Goal: Use online tool/utility: Utilize a website feature to perform a specific function

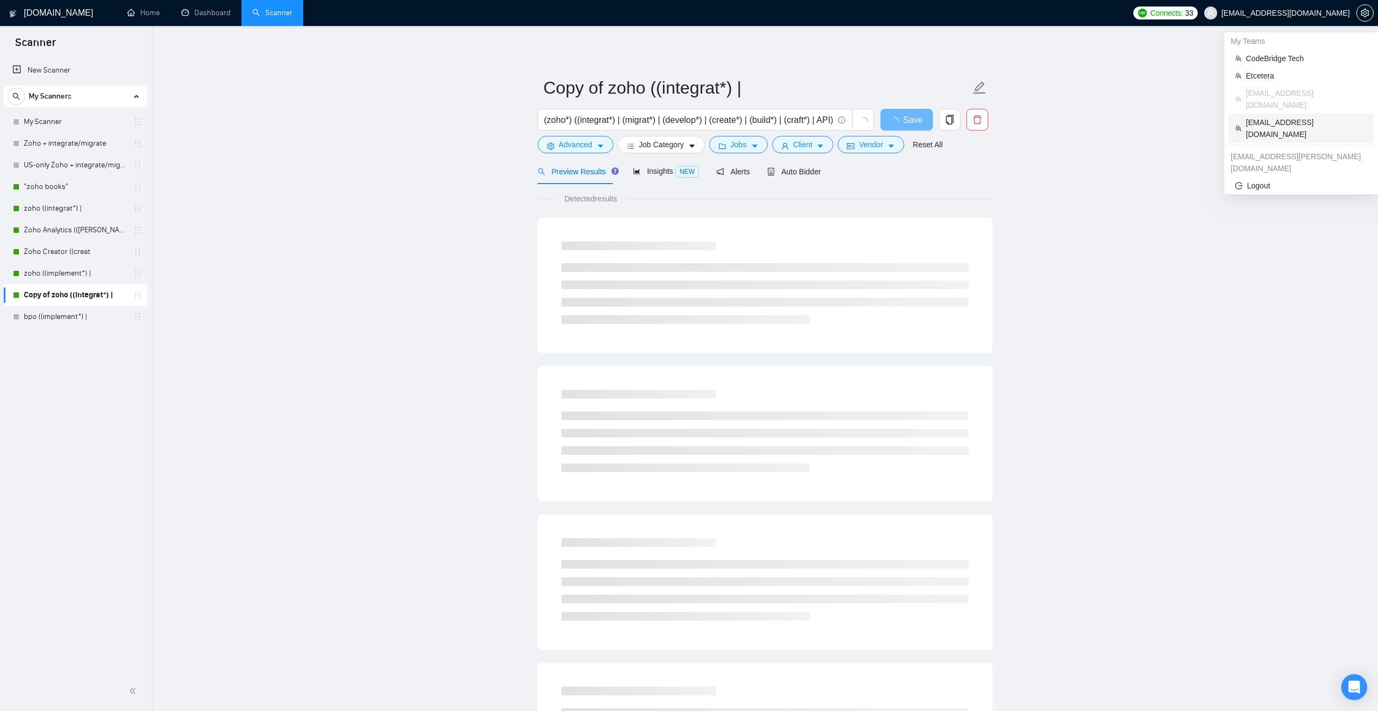
click at [1276, 116] on span "solomoychenkoo@gmail.com" at bounding box center [1306, 128] width 121 height 24
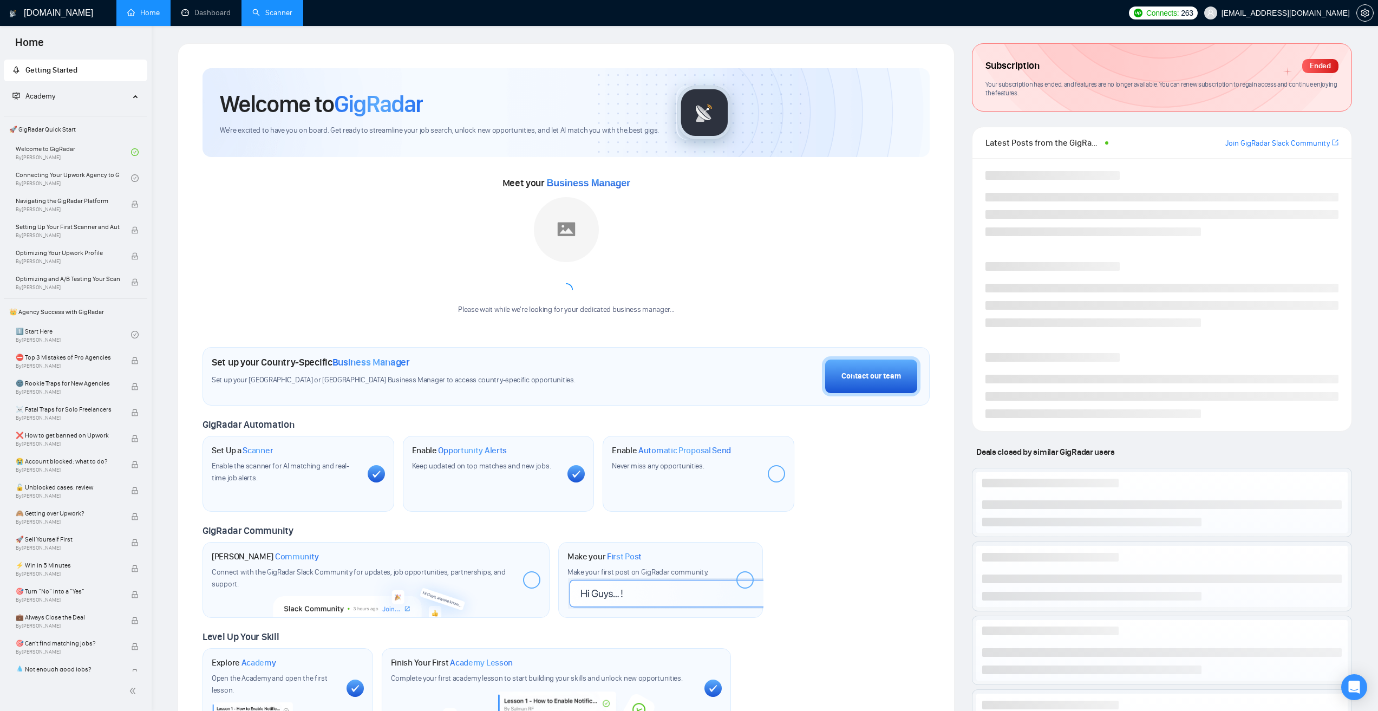
click at [284, 10] on link "Scanner" at bounding box center [272, 12] width 40 height 9
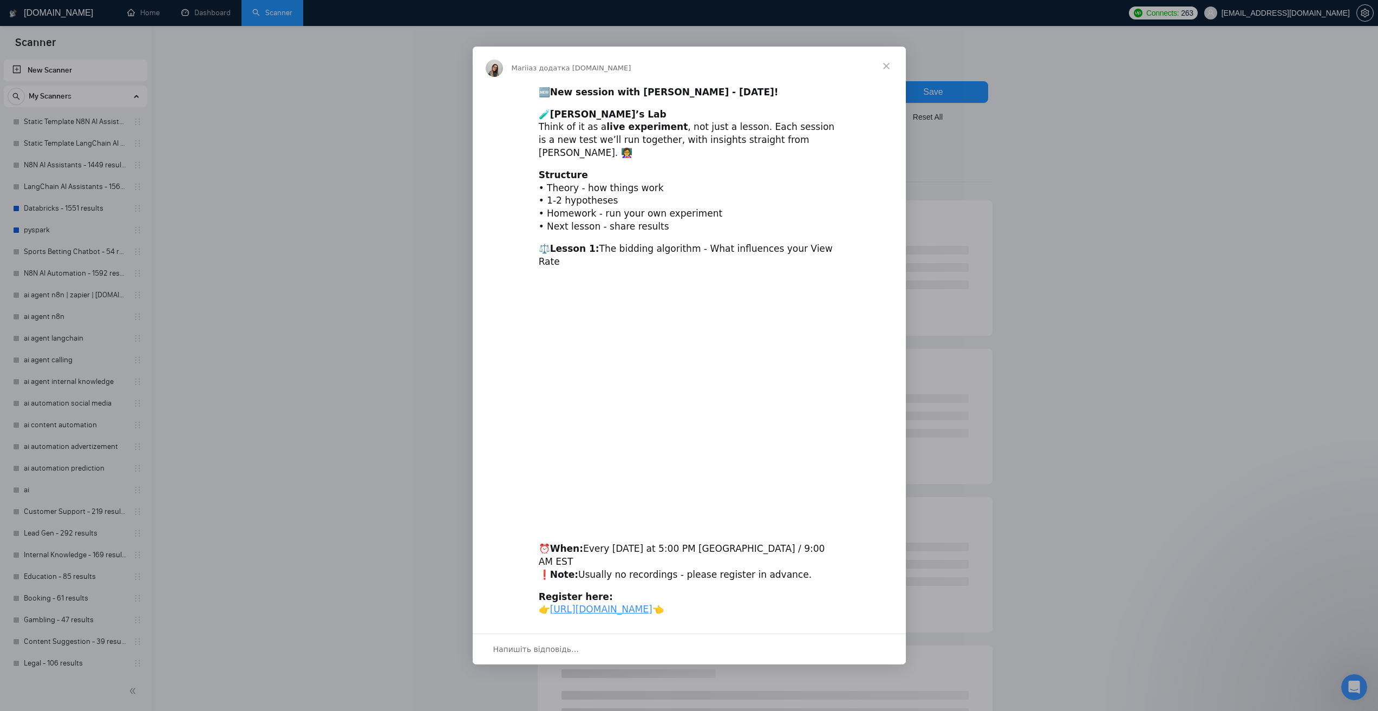
click at [892, 70] on span "Закрити" at bounding box center [886, 66] width 39 height 39
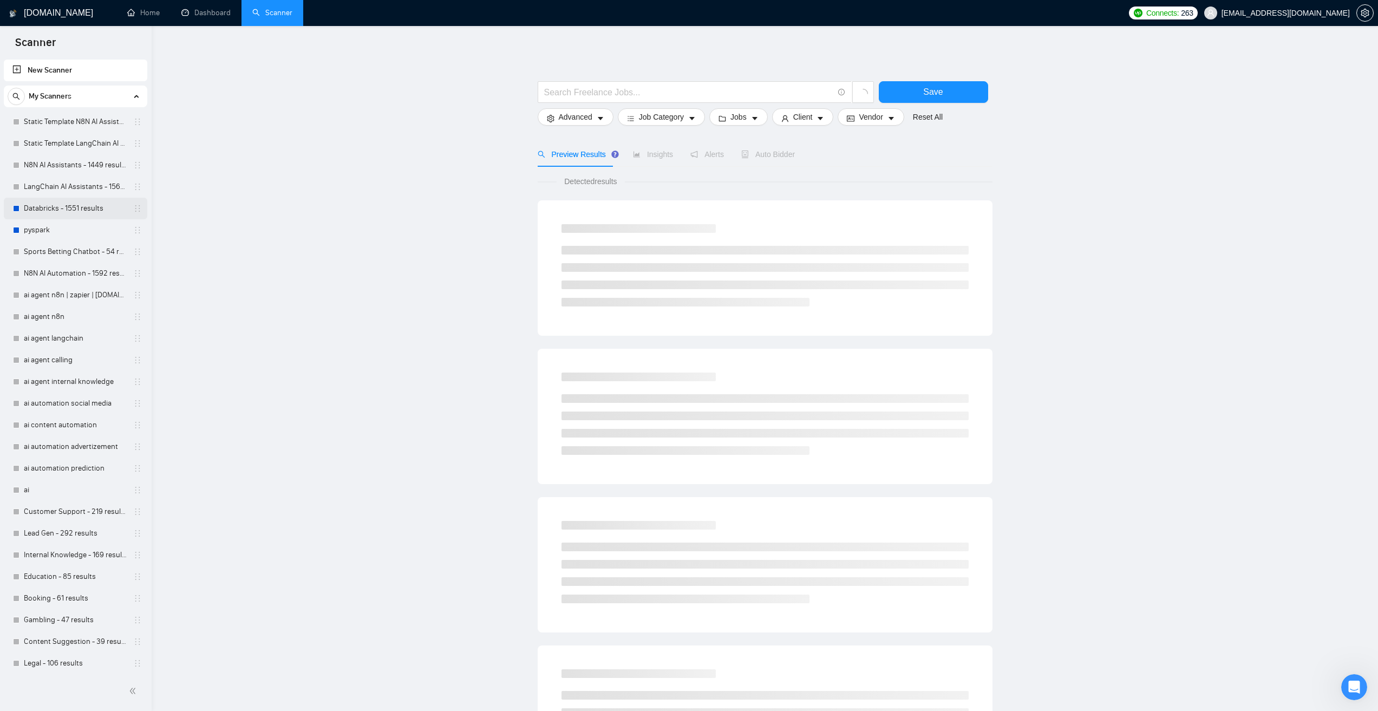
click at [56, 200] on link "Databricks - 1551 results" at bounding box center [75, 209] width 103 height 22
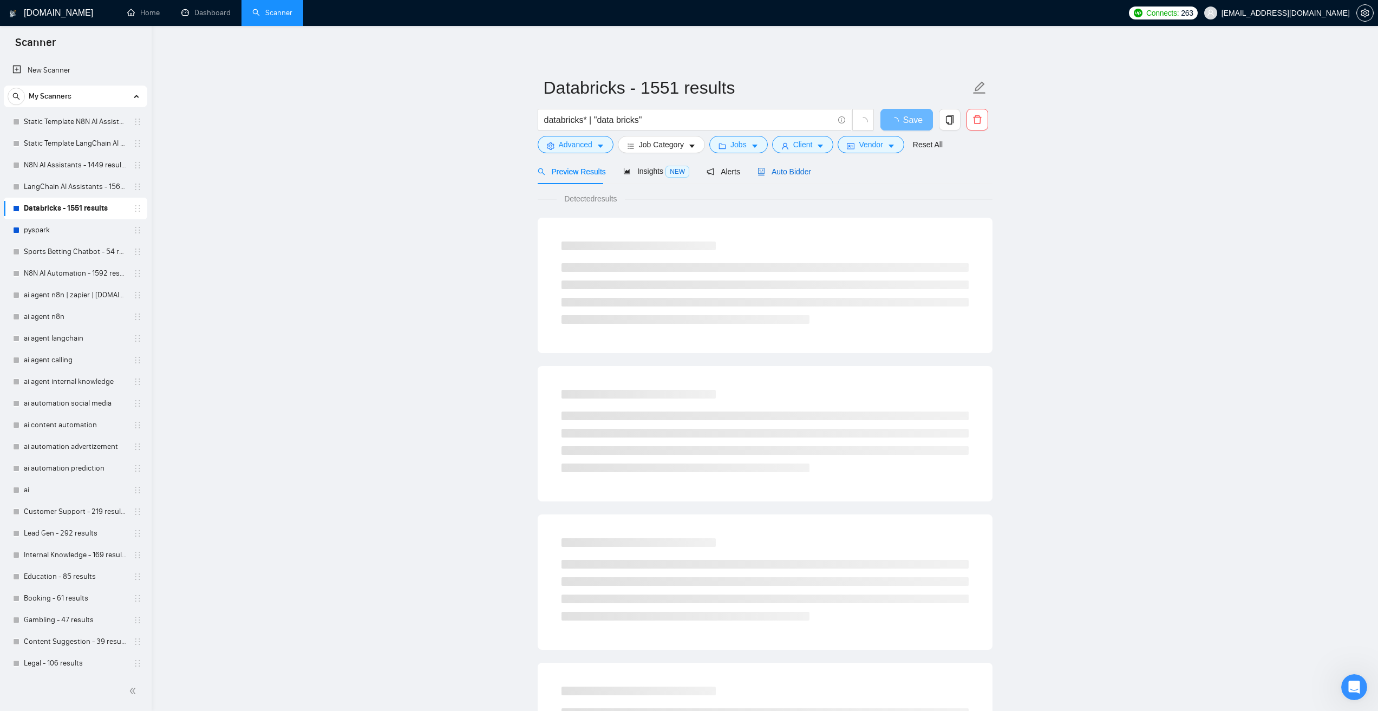
drag, startPoint x: 778, startPoint y: 171, endPoint x: 1148, endPoint y: 337, distance: 406.7
click at [778, 171] on span "Auto Bidder" at bounding box center [784, 171] width 54 height 9
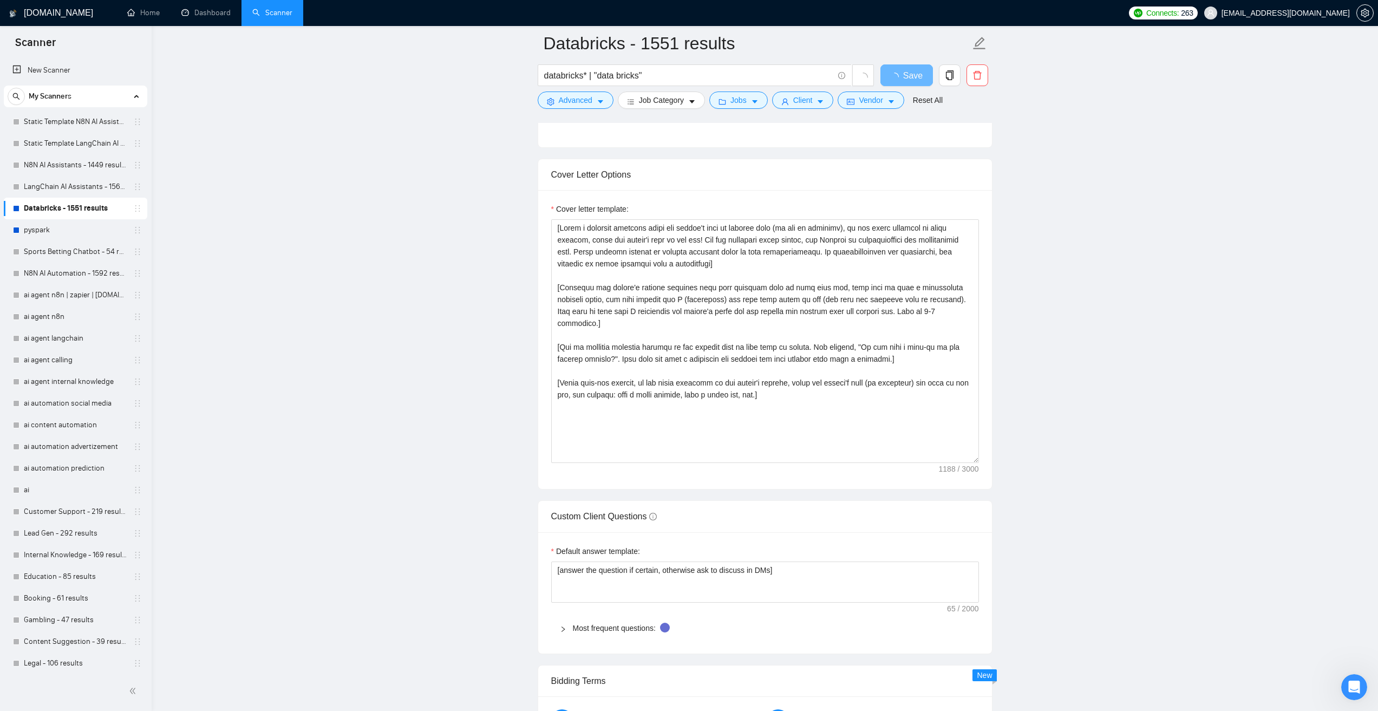
scroll to position [1083, 0]
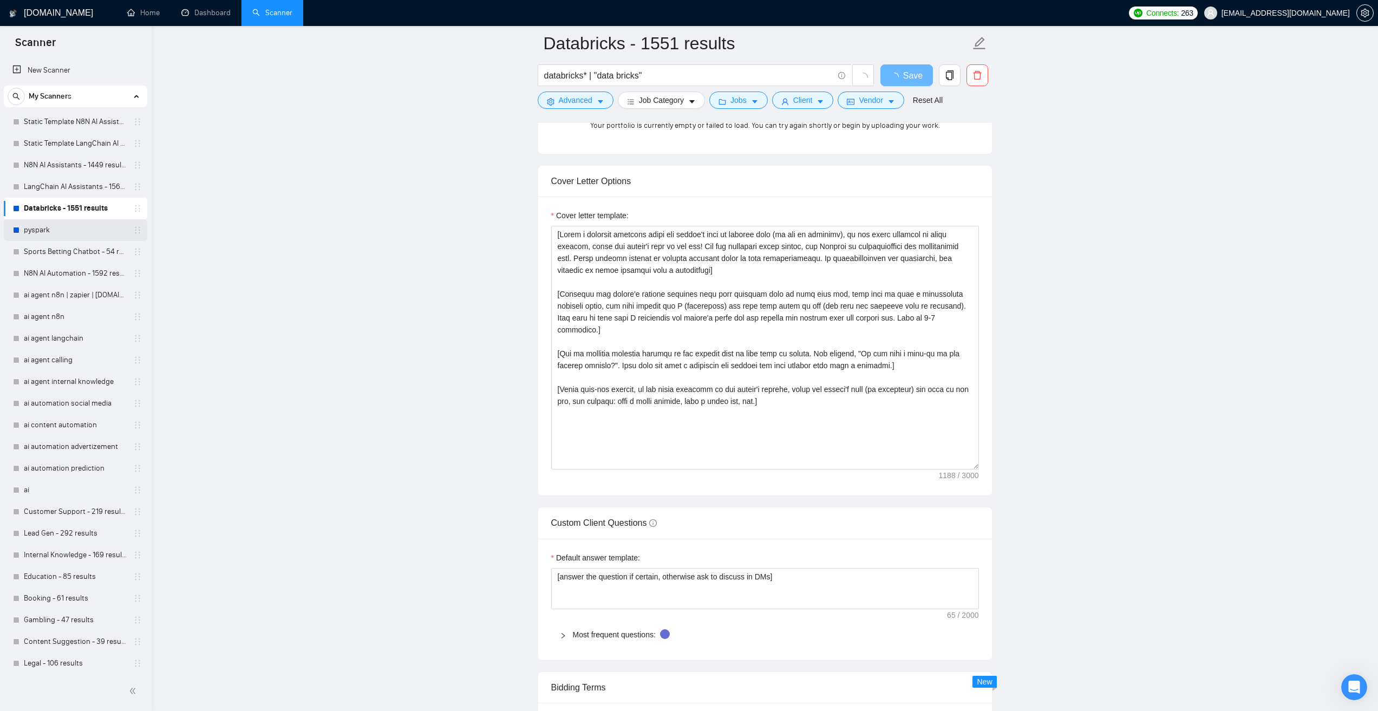
click at [50, 235] on link "pyspark" at bounding box center [75, 230] width 103 height 22
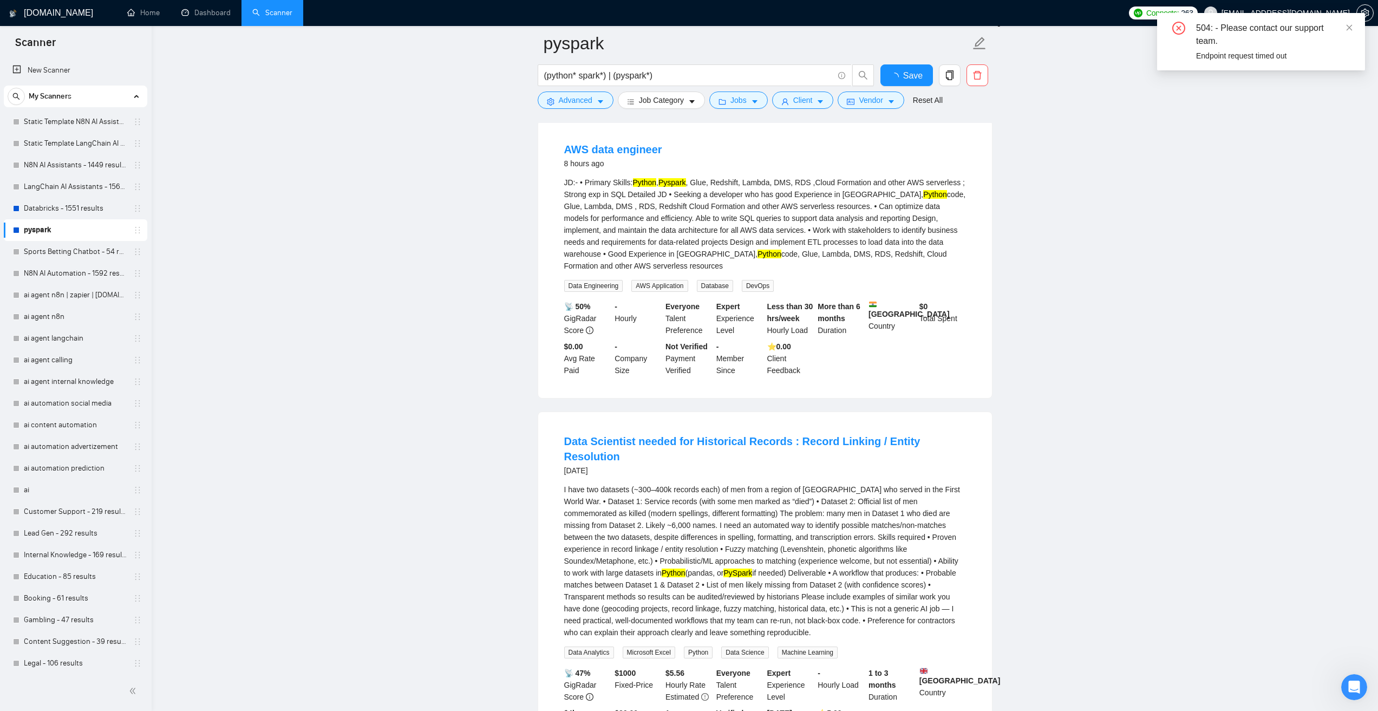
scroll to position [1083, 0]
